Goal: Subscribe to service/newsletter

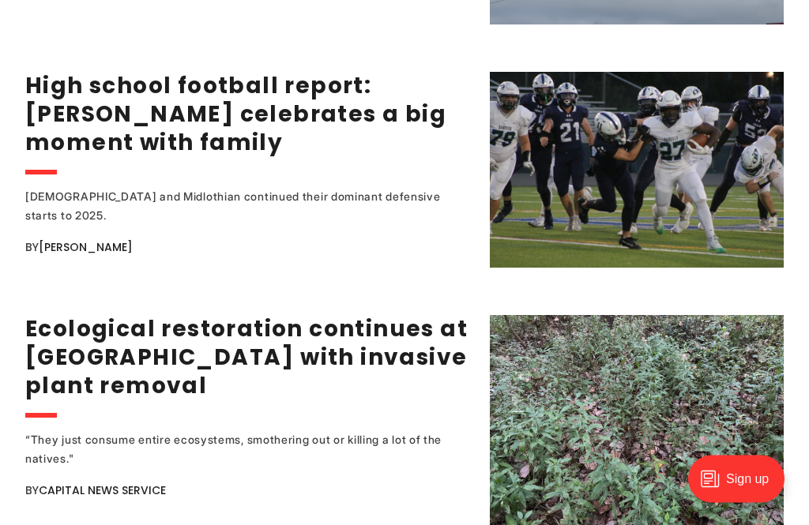
scroll to position [2791, 0]
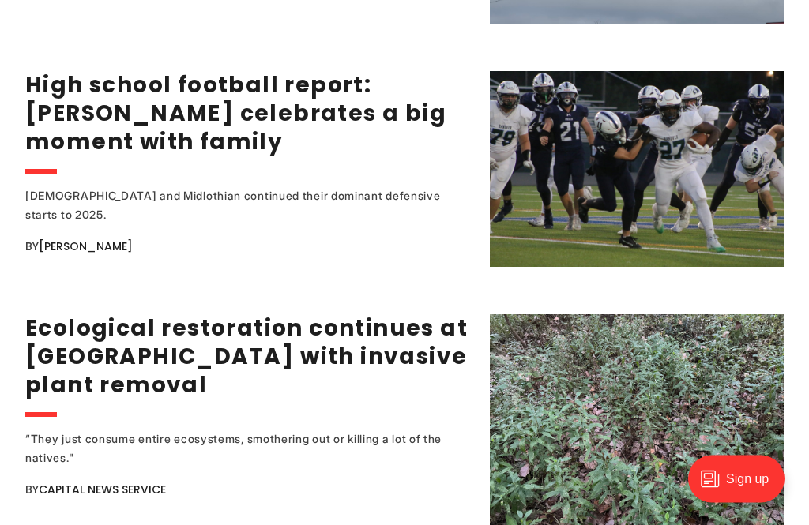
click at [94, 454] on div "“They just consume entire ecosystems, smothering out or killing a lot of the na…" at bounding box center [247, 450] width 445 height 38
click at [354, 362] on link "Ecological restoration continues at Chapel Island with invasive plant removal" at bounding box center [246, 357] width 442 height 88
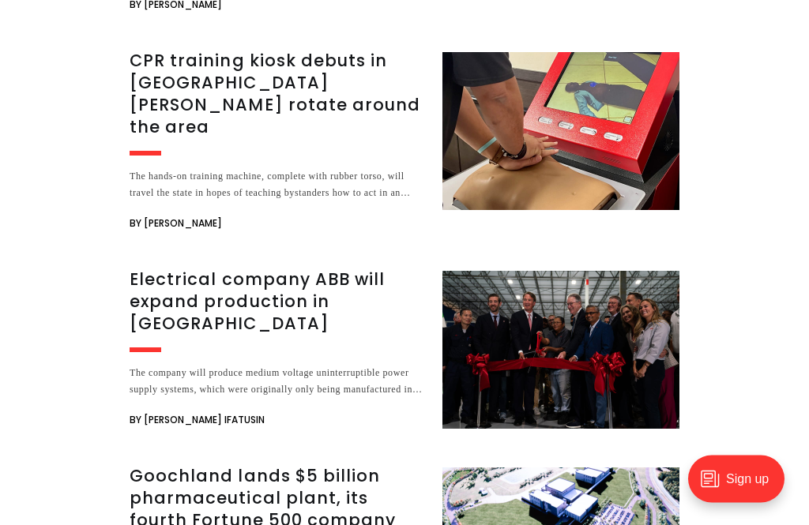
scroll to position [3693, 0]
click at [325, 269] on h3 "Electrical company ABB will expand production in [GEOGRAPHIC_DATA]" at bounding box center [277, 302] width 294 height 66
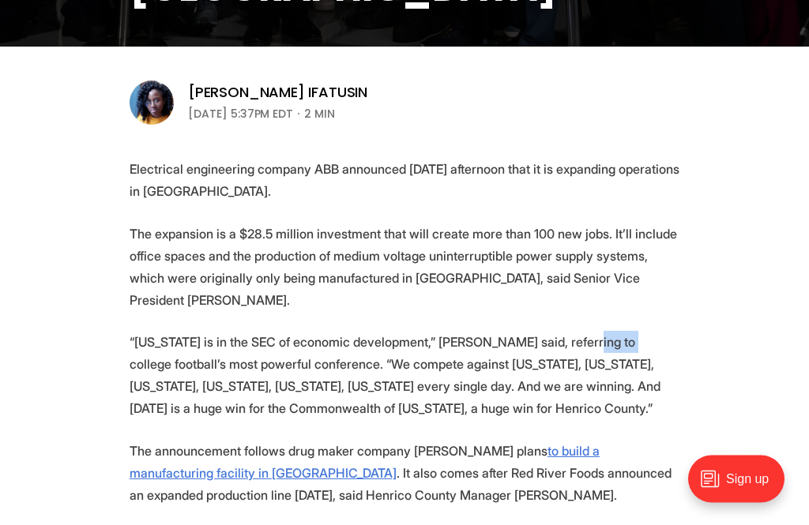
scroll to position [479, 0]
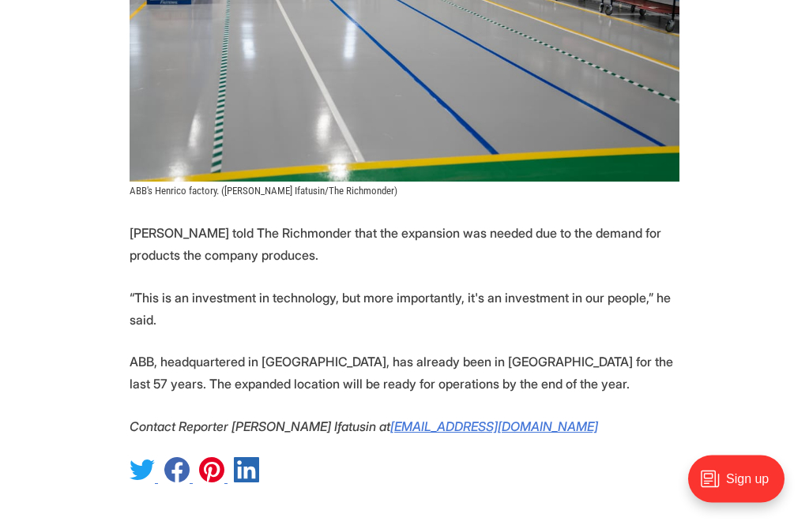
scroll to position [1650, 0]
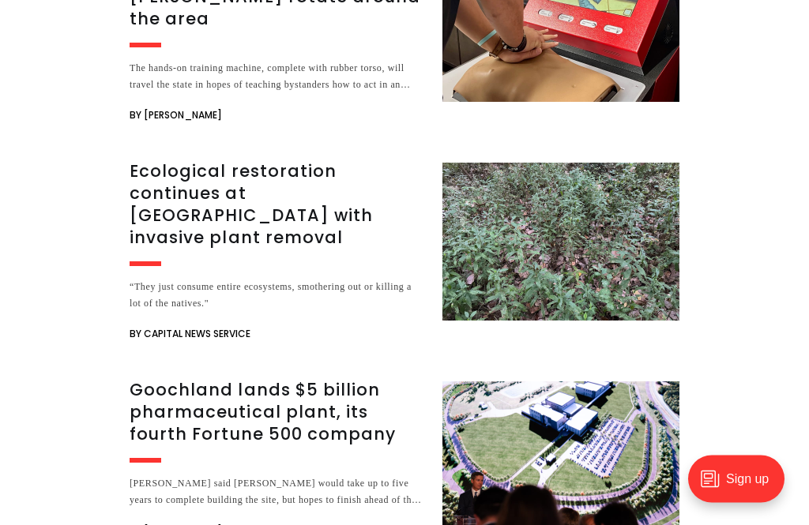
scroll to position [2563, 0]
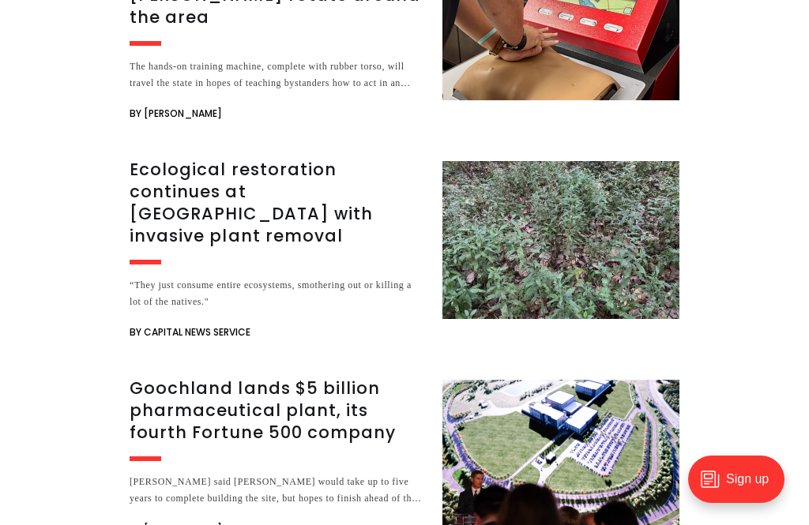
click at [297, 378] on h3 "Goochland lands $5 billion pharmaceutical plant, its fourth Fortune 500 company" at bounding box center [277, 411] width 294 height 66
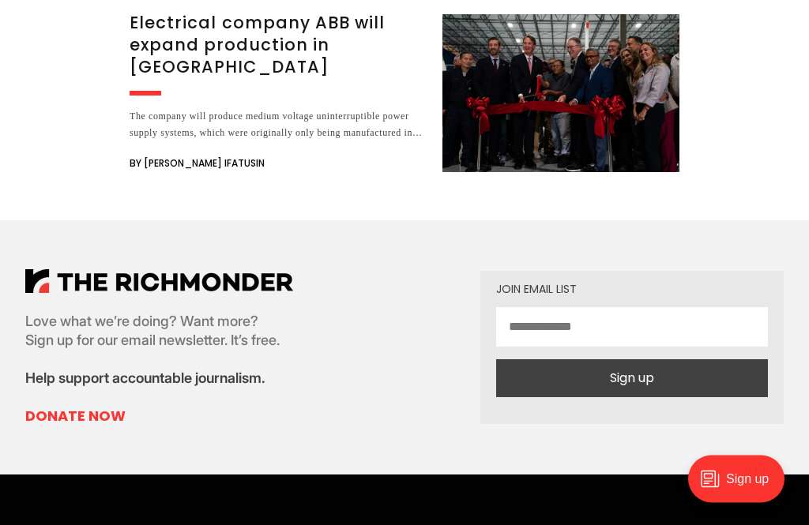
scroll to position [4648, 0]
click at [555, 307] on input "email" at bounding box center [632, 327] width 272 height 40
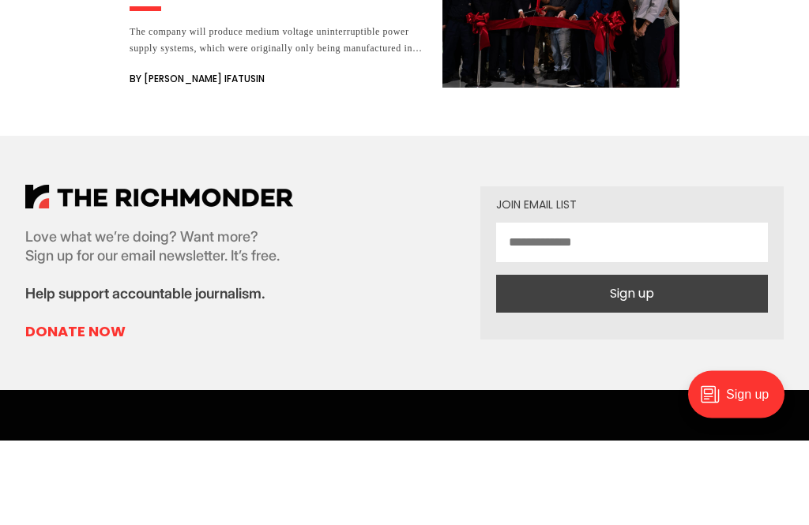
type input "**********"
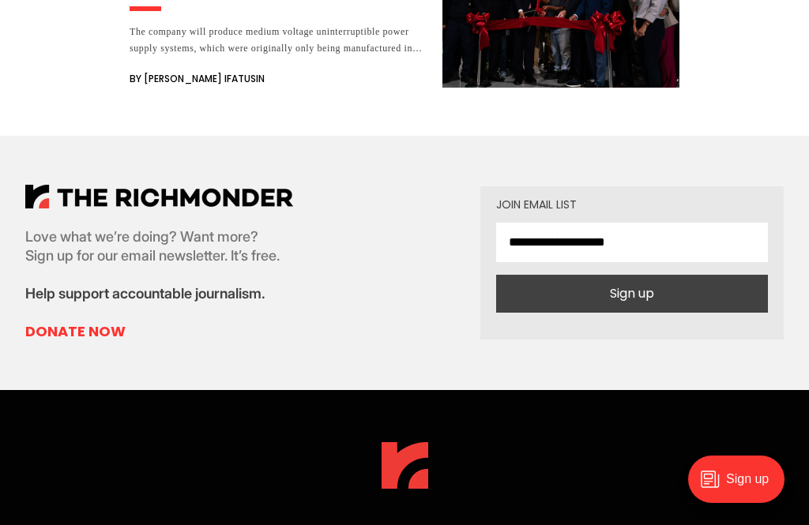
click at [683, 275] on button "Sign up" at bounding box center [632, 294] width 272 height 38
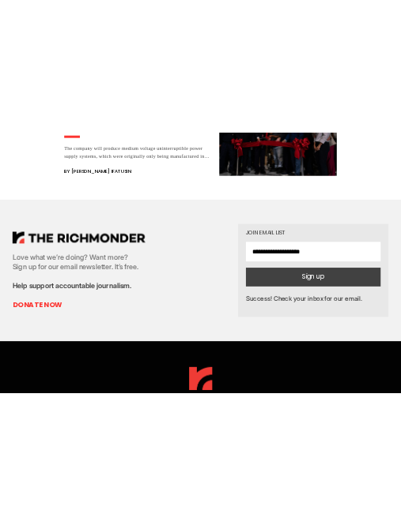
scroll to position [4751, 0]
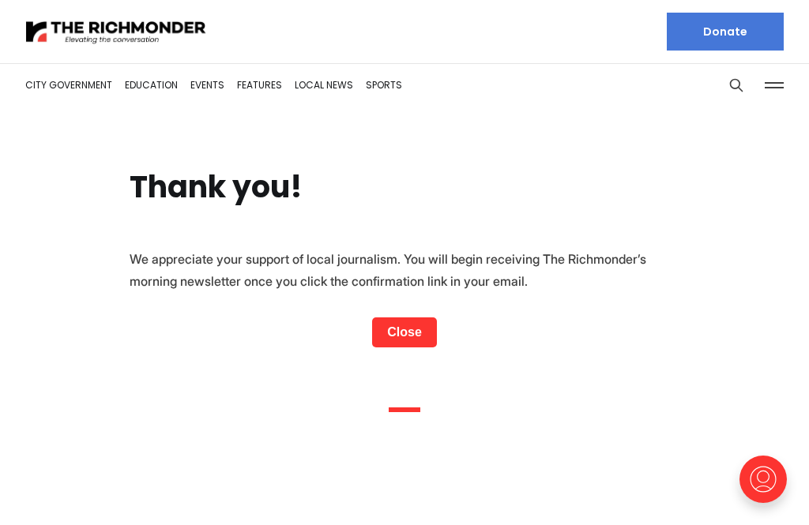
click at [418, 328] on link "Close" at bounding box center [404, 333] width 65 height 30
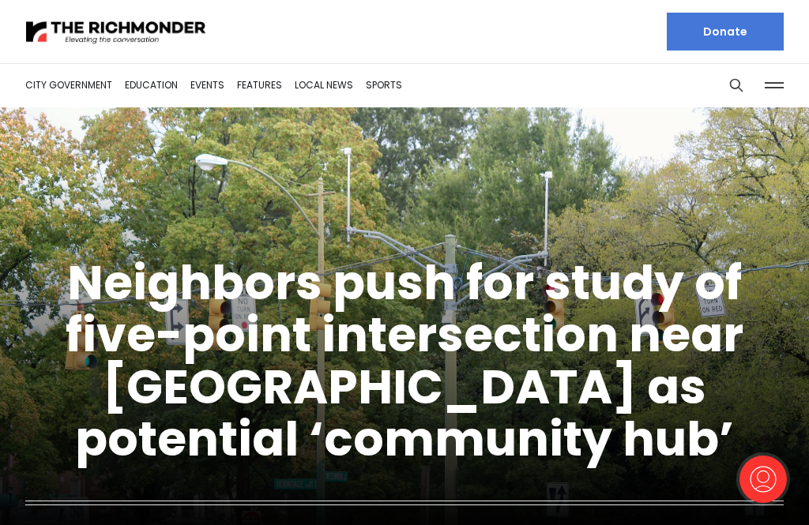
click at [780, 256] on figcaption "Neighbors push for study of five-point intersection near Diamond as potential ‘…" at bounding box center [404, 400] width 809 height 465
click at [747, 33] on link "Donate" at bounding box center [725, 32] width 117 height 38
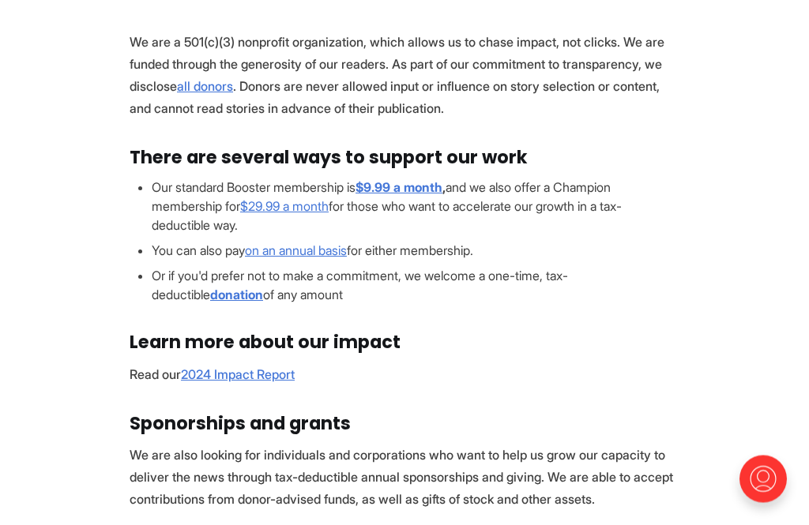
scroll to position [218, 0]
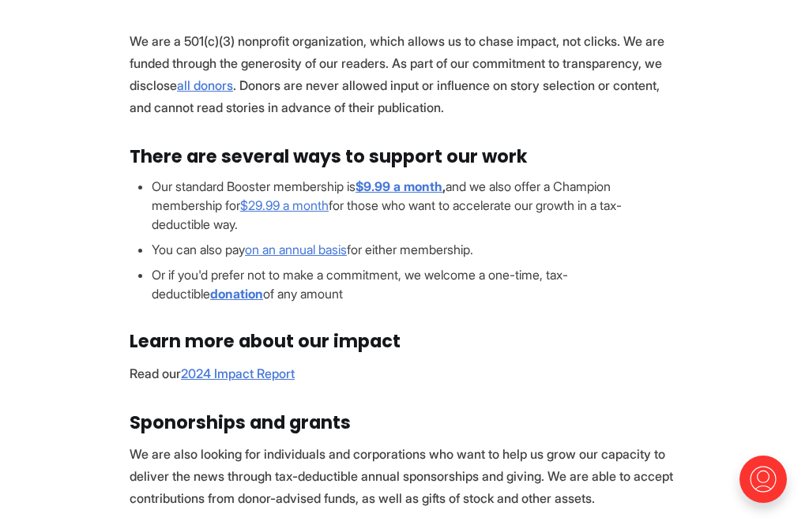
click at [432, 183] on strong "$9.99 a month" at bounding box center [399, 187] width 87 height 16
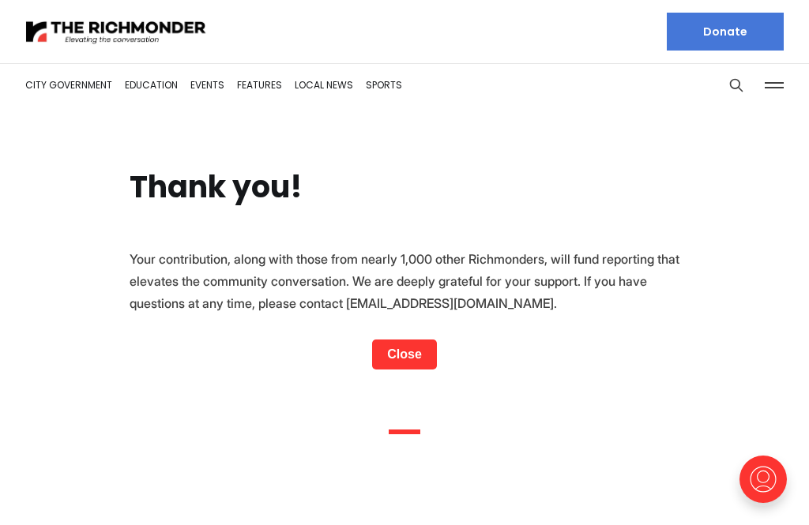
click at [420, 353] on link "Close" at bounding box center [404, 355] width 65 height 30
click at [425, 359] on link "Close" at bounding box center [404, 355] width 65 height 30
